Goal: Task Accomplishment & Management: Manage account settings

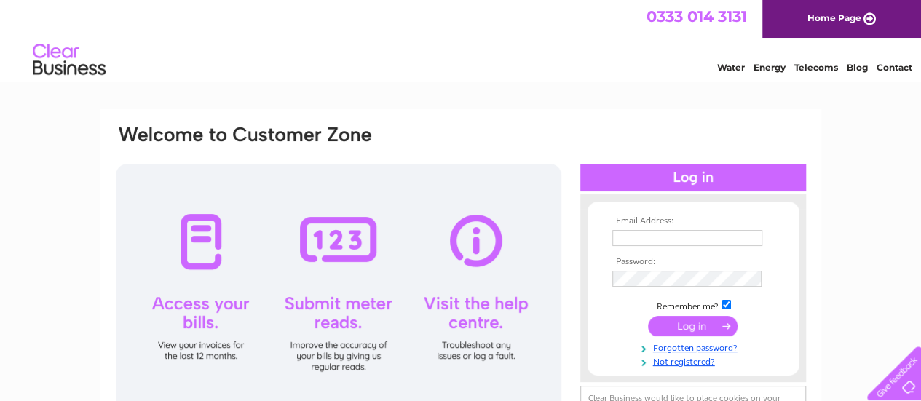
type input "[EMAIL_ADDRESS][DOMAIN_NAME]"
click at [691, 329] on input "submit" at bounding box center [693, 326] width 90 height 20
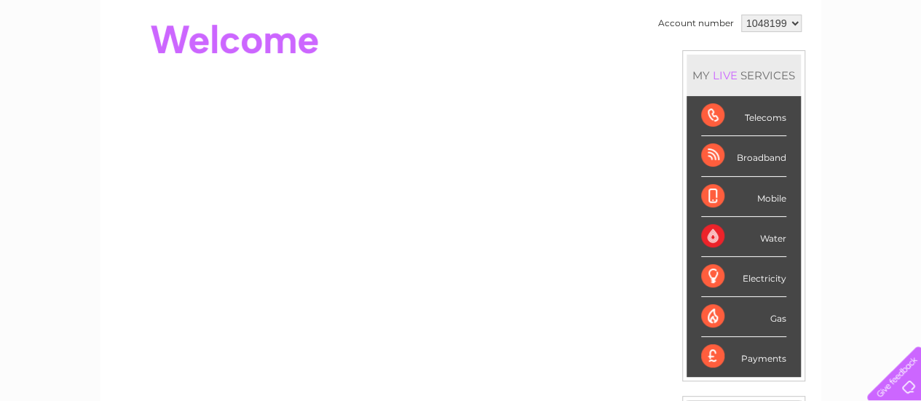
scroll to position [146, 0]
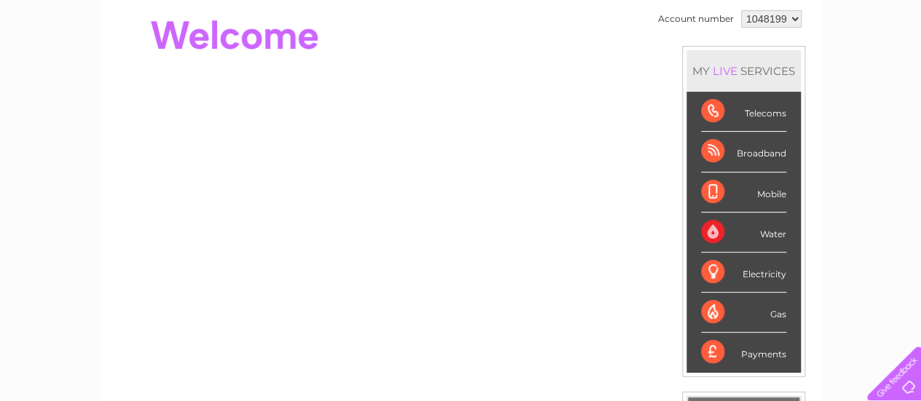
click at [763, 115] on div "Telecoms" at bounding box center [743, 112] width 85 height 40
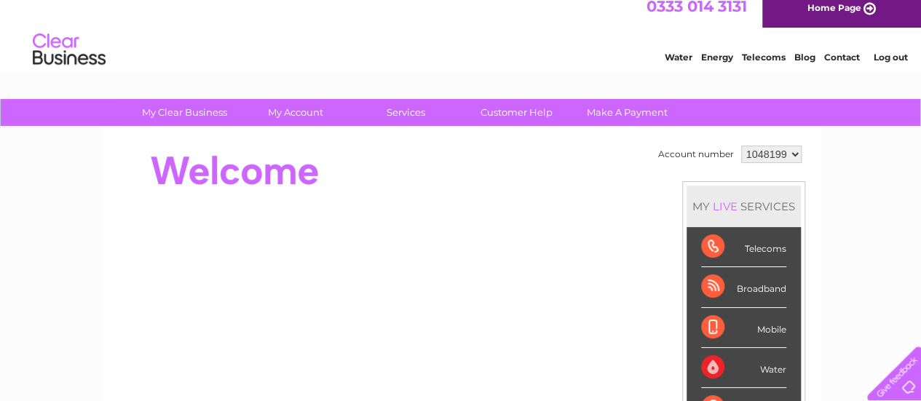
scroll to position [0, 0]
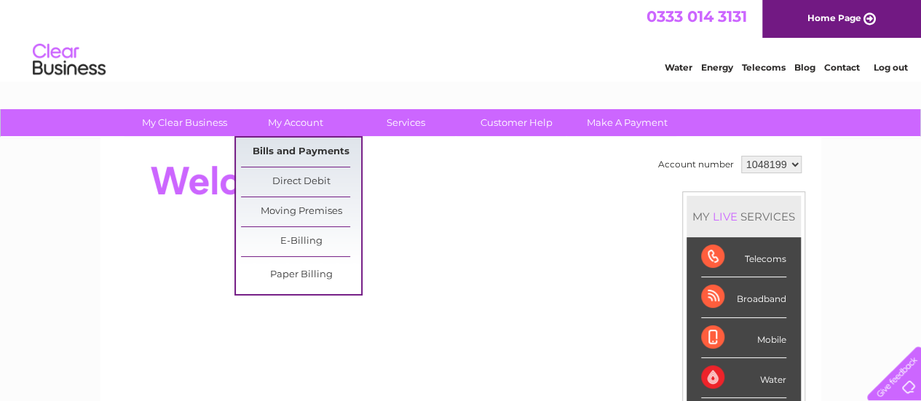
click at [302, 148] on link "Bills and Payments" at bounding box center [301, 152] width 120 height 29
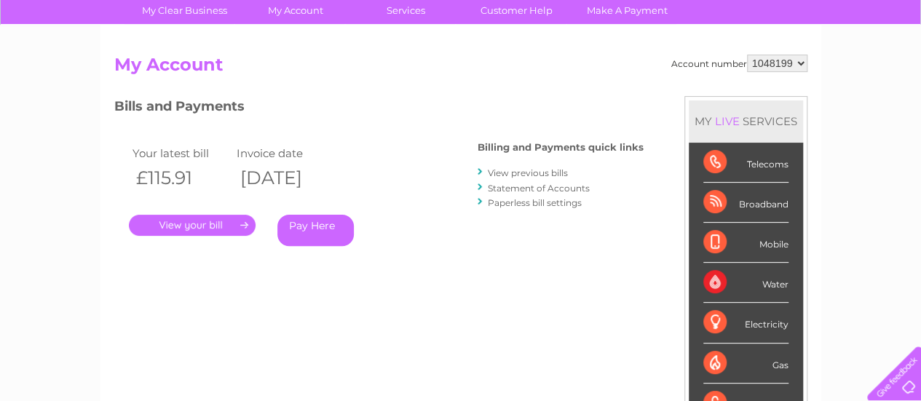
scroll to position [219, 0]
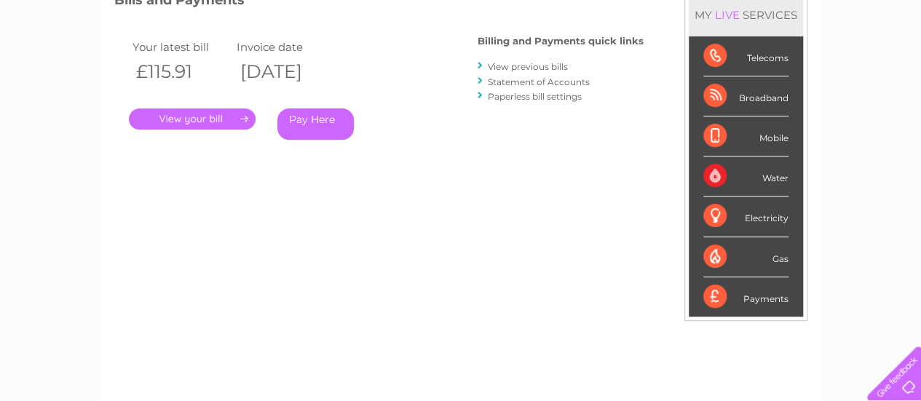
click at [181, 116] on link "." at bounding box center [192, 119] width 127 height 21
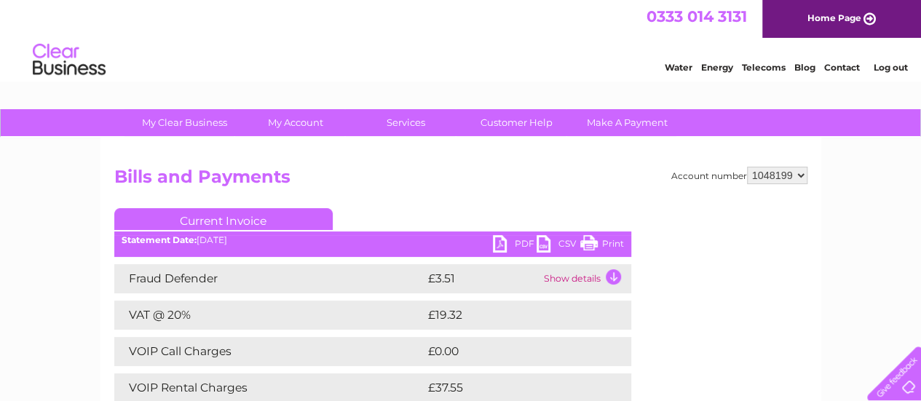
click at [890, 70] on link "Log out" at bounding box center [890, 67] width 34 height 11
